Goal: Task Accomplishment & Management: Manage account settings

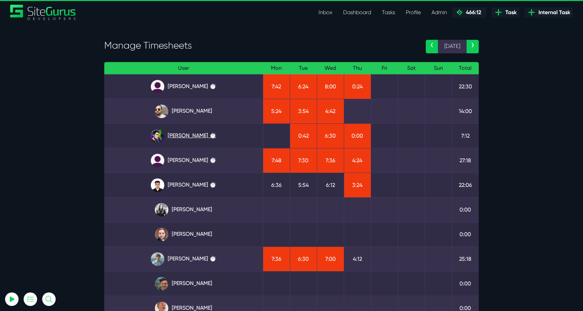
type input "luke@sitegurus.io"
click at [194, 132] on link "[PERSON_NAME] ⏱️" at bounding box center [184, 135] width 148 height 13
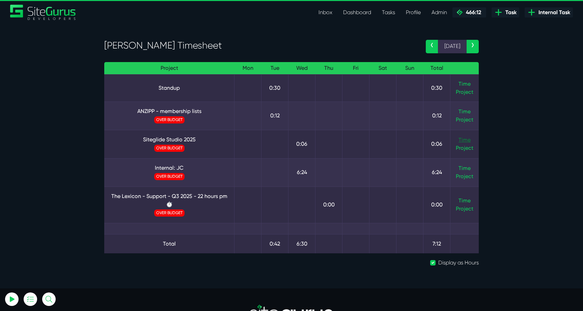
click at [467, 140] on link "Time" at bounding box center [465, 140] width 12 height 6
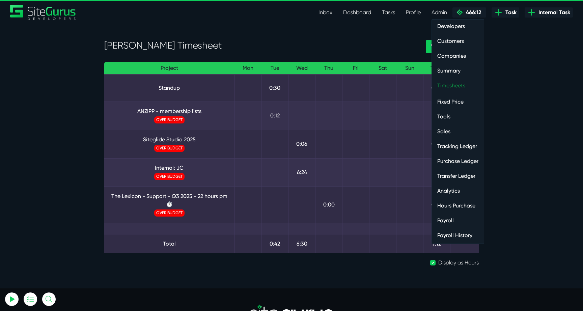
click at [451, 82] on link "Timesheets" at bounding box center [458, 85] width 52 height 13
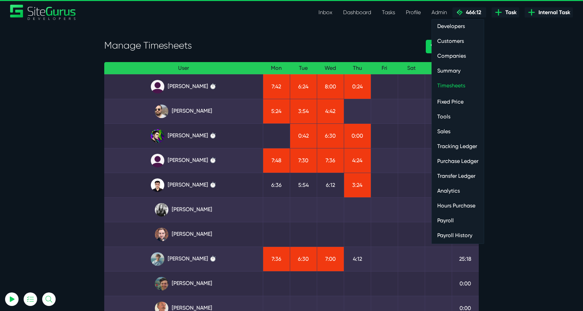
click at [455, 208] on link "Hours Purchase" at bounding box center [458, 205] width 52 height 13
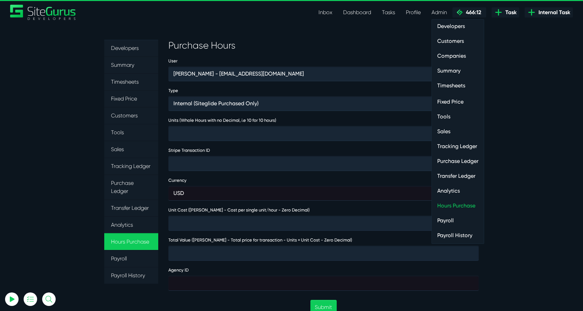
click at [445, 219] on link "Payroll" at bounding box center [458, 220] width 52 height 13
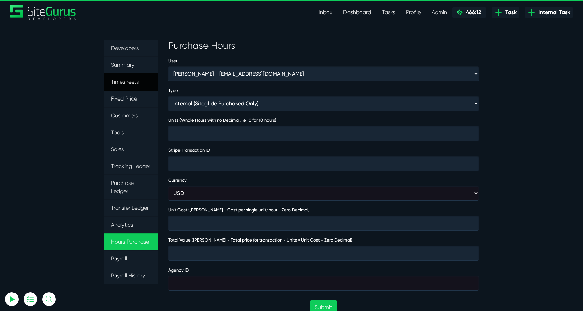
click at [120, 85] on link "Timesheets" at bounding box center [131, 82] width 54 height 18
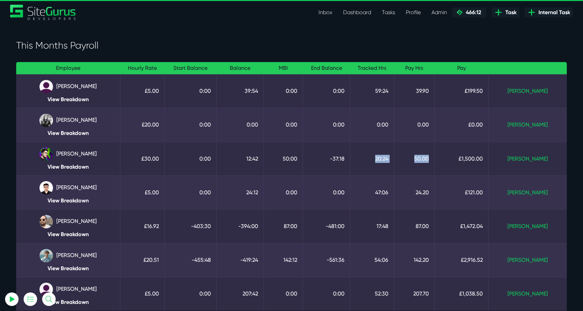
drag, startPoint x: 449, startPoint y: 157, endPoint x: 389, endPoint y: 157, distance: 60.4
click at [389, 157] on tr "Josh Carter View Breakdown £30.00 0:00 12:42 50:00 -37:18 20:24 50.00 £1,500.00…" at bounding box center [291, 159] width 551 height 34
click at [389, 157] on td "20:24" at bounding box center [372, 159] width 44 height 34
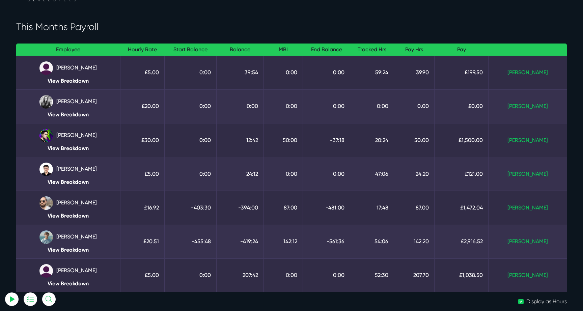
scroll to position [18, 0]
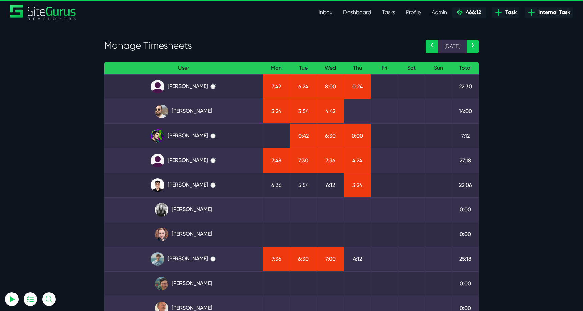
click at [195, 135] on link "[PERSON_NAME] ⏱️" at bounding box center [184, 135] width 148 height 13
click at [200, 133] on link "Josh Carter ⏱️" at bounding box center [184, 135] width 148 height 13
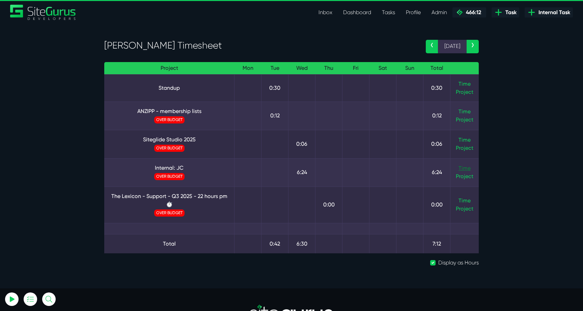
type input "luke@sitegurus.io"
click at [460, 168] on link "Time" at bounding box center [465, 168] width 12 height 6
